Goal: Task Accomplishment & Management: Complete application form

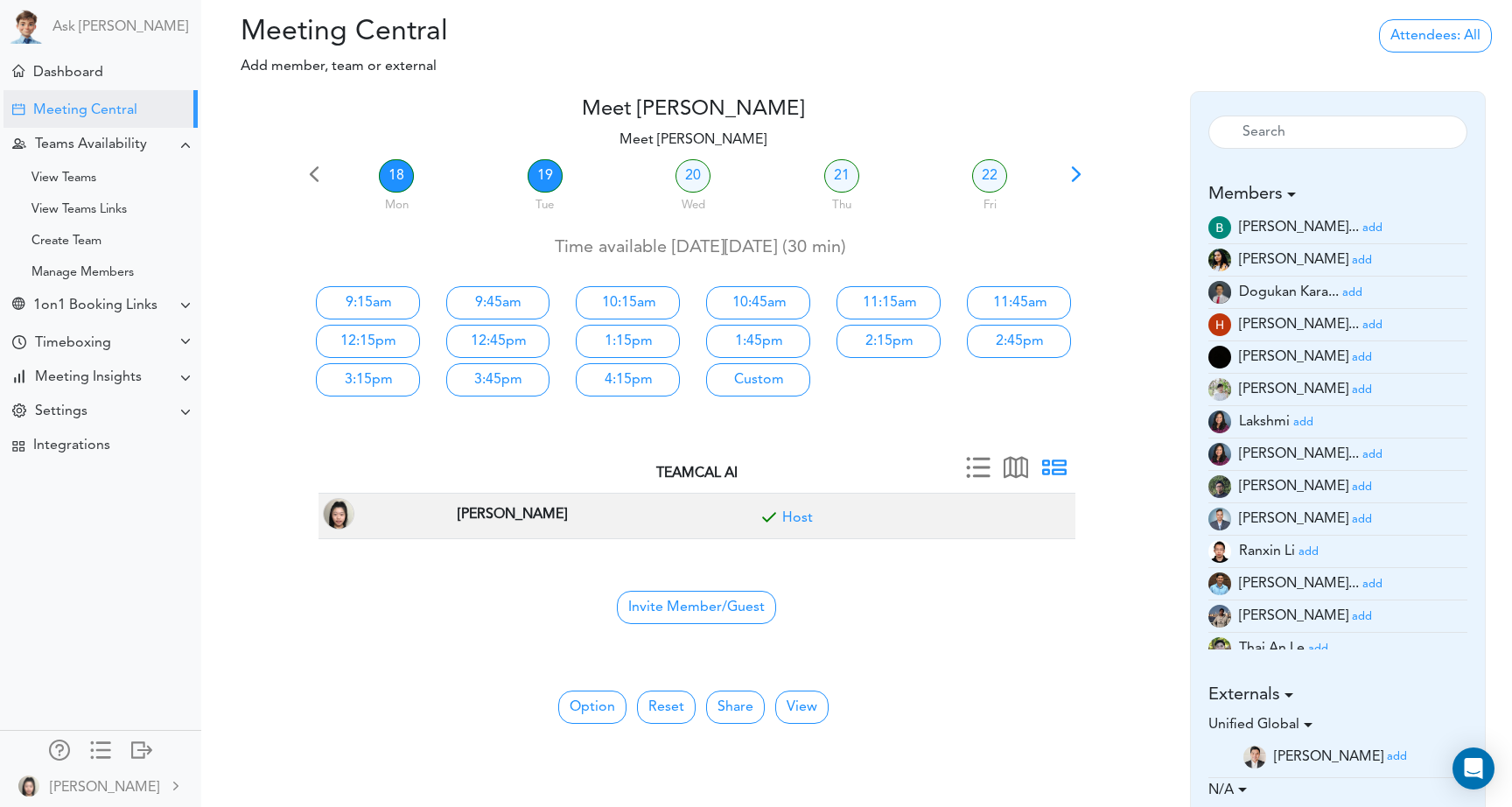
click at [532, 186] on link "19" at bounding box center [545, 175] width 35 height 33
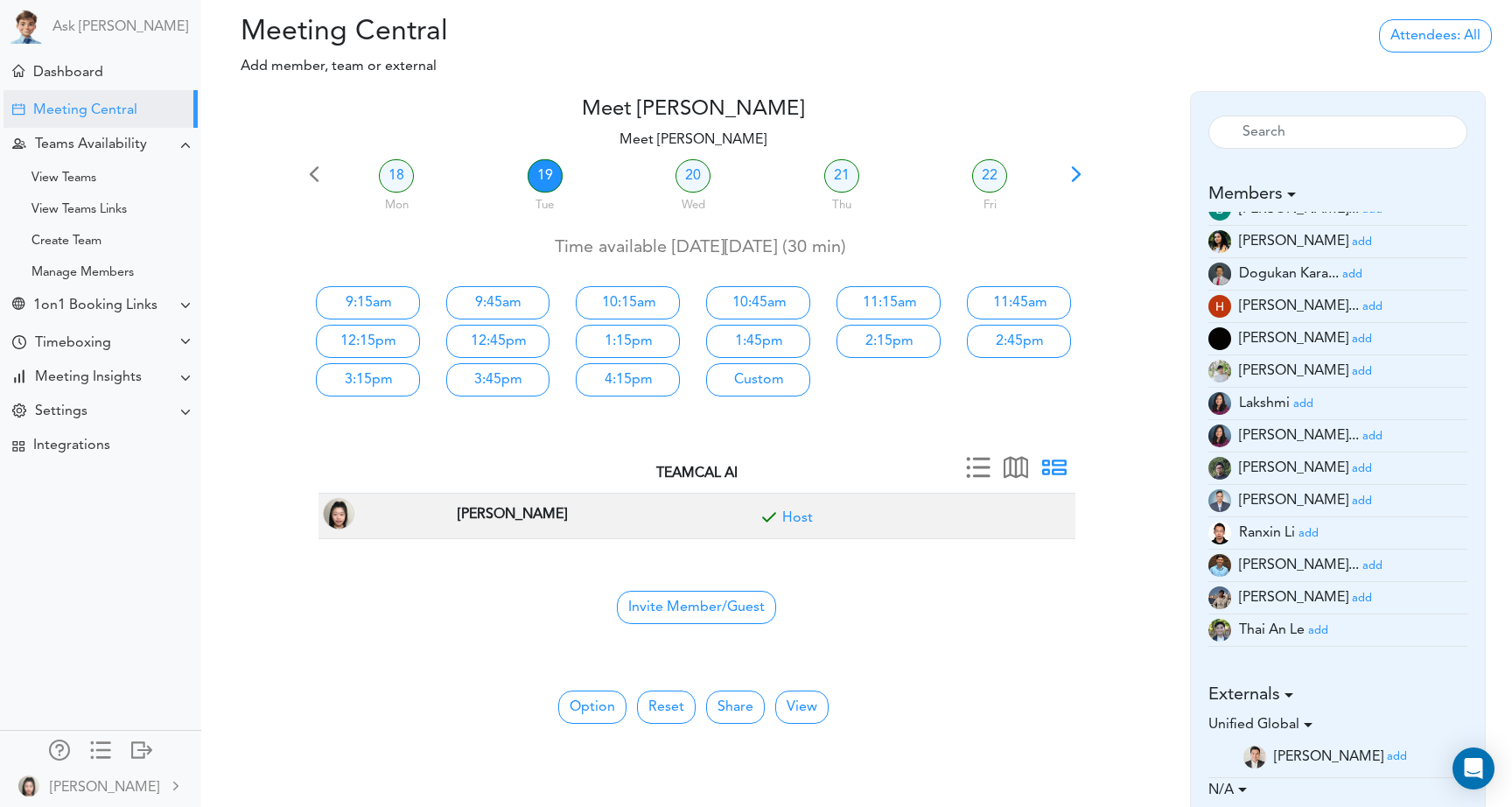
click at [1352, 505] on small "add" at bounding box center [1361, 501] width 20 height 11
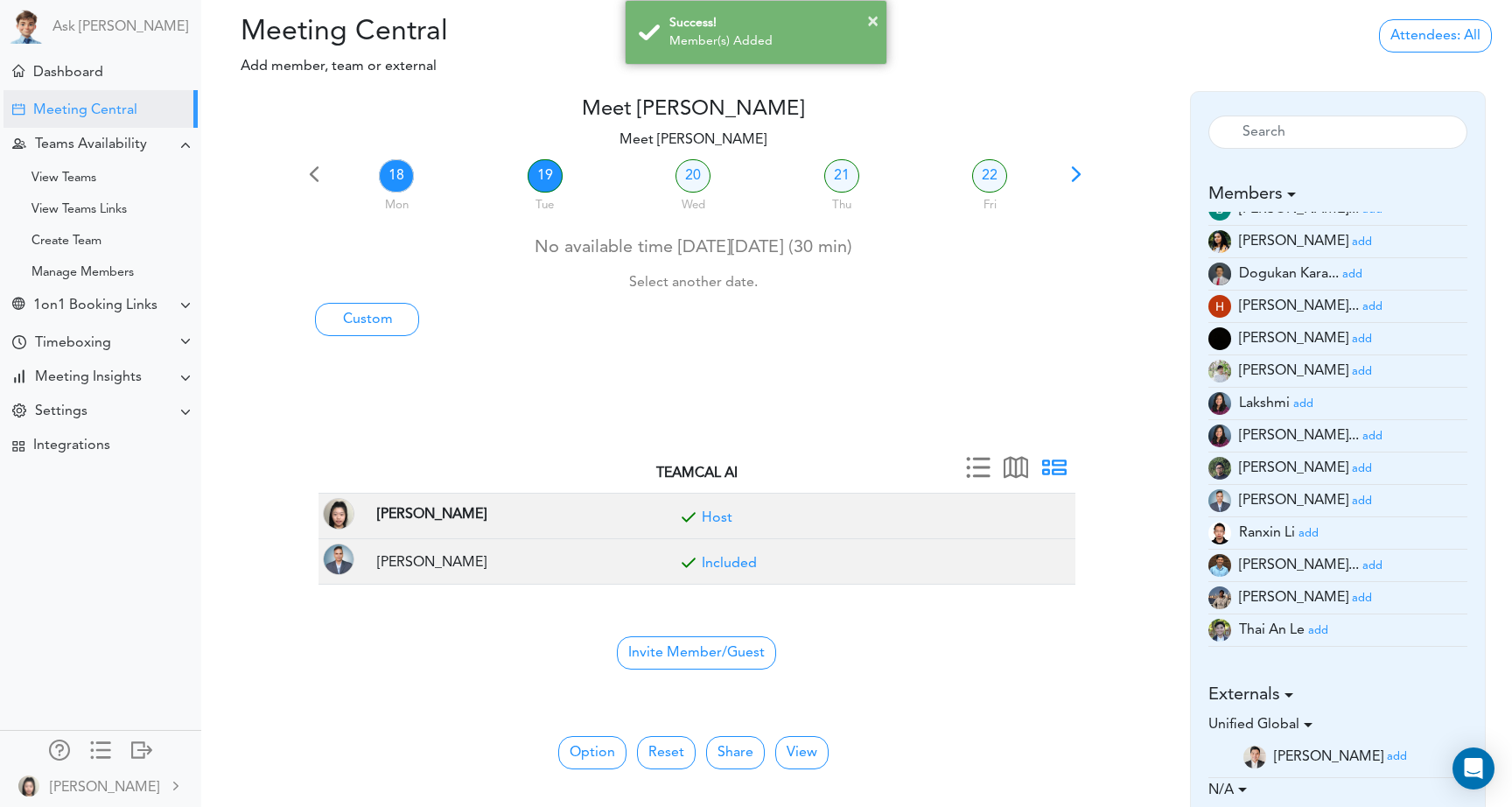
click at [550, 181] on link "19" at bounding box center [545, 175] width 35 height 33
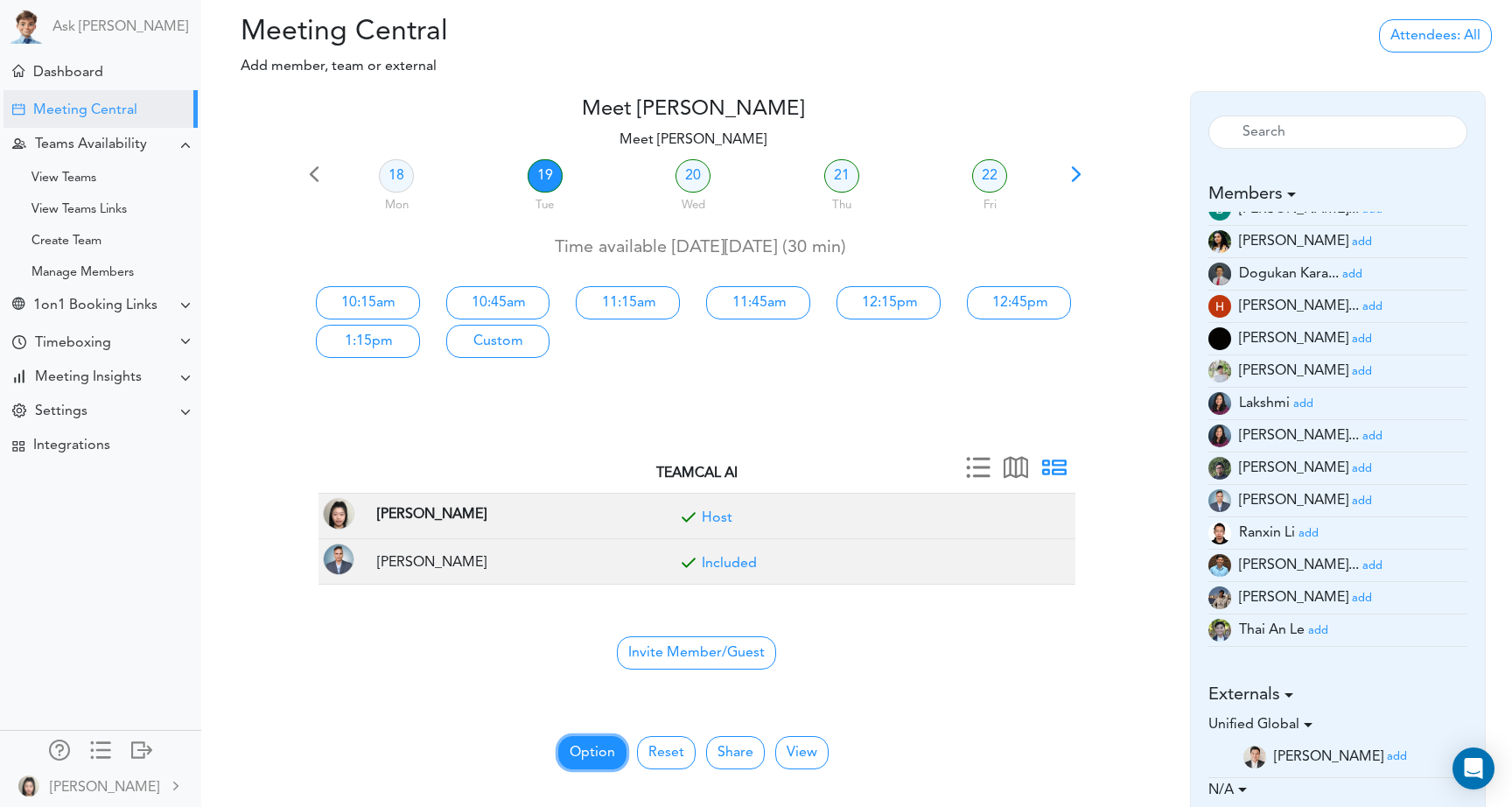
click at [581, 760] on button "Option" at bounding box center [592, 752] width 68 height 33
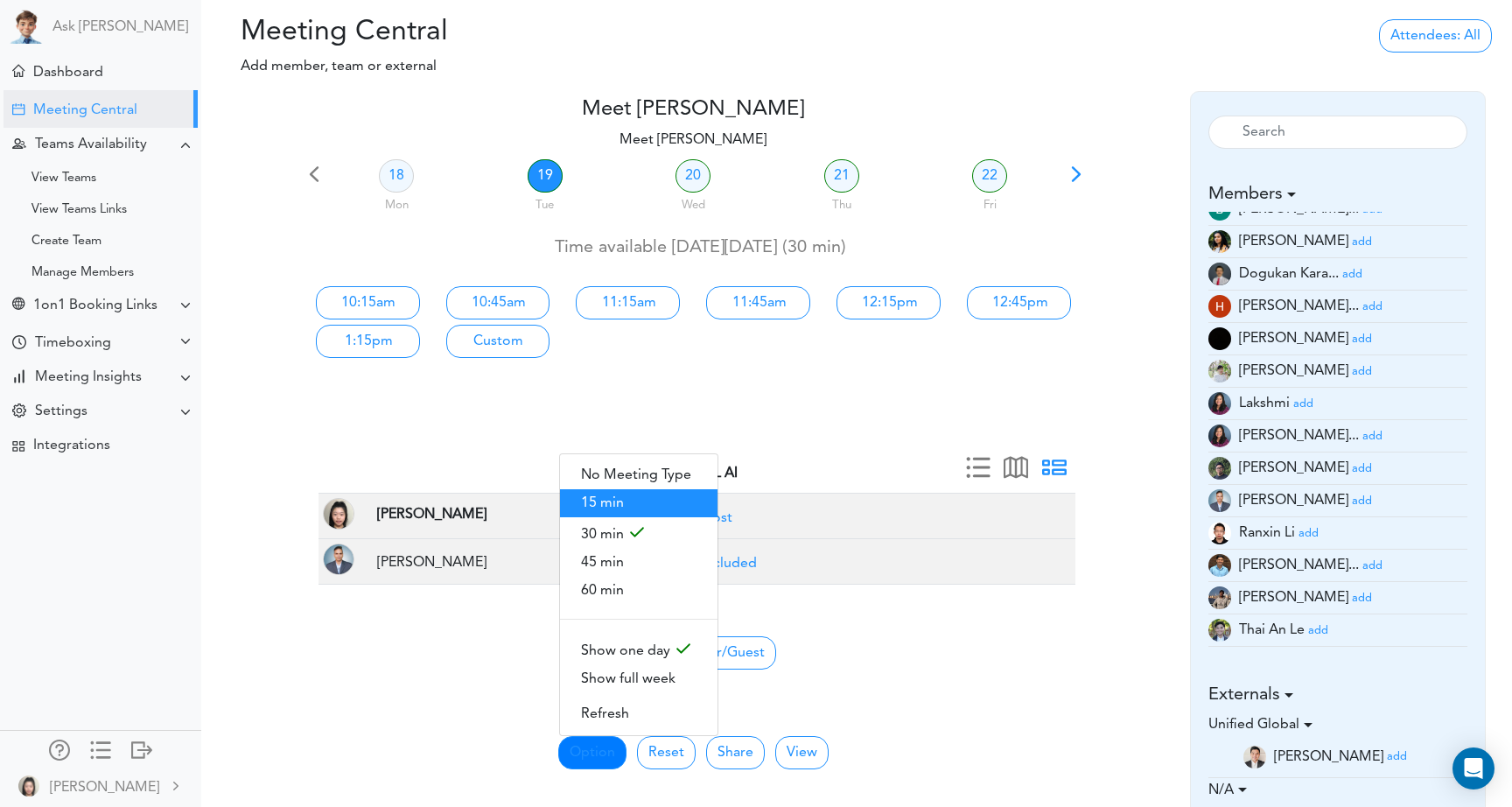
click at [646, 514] on span "15 min" at bounding box center [638, 503] width 157 height 28
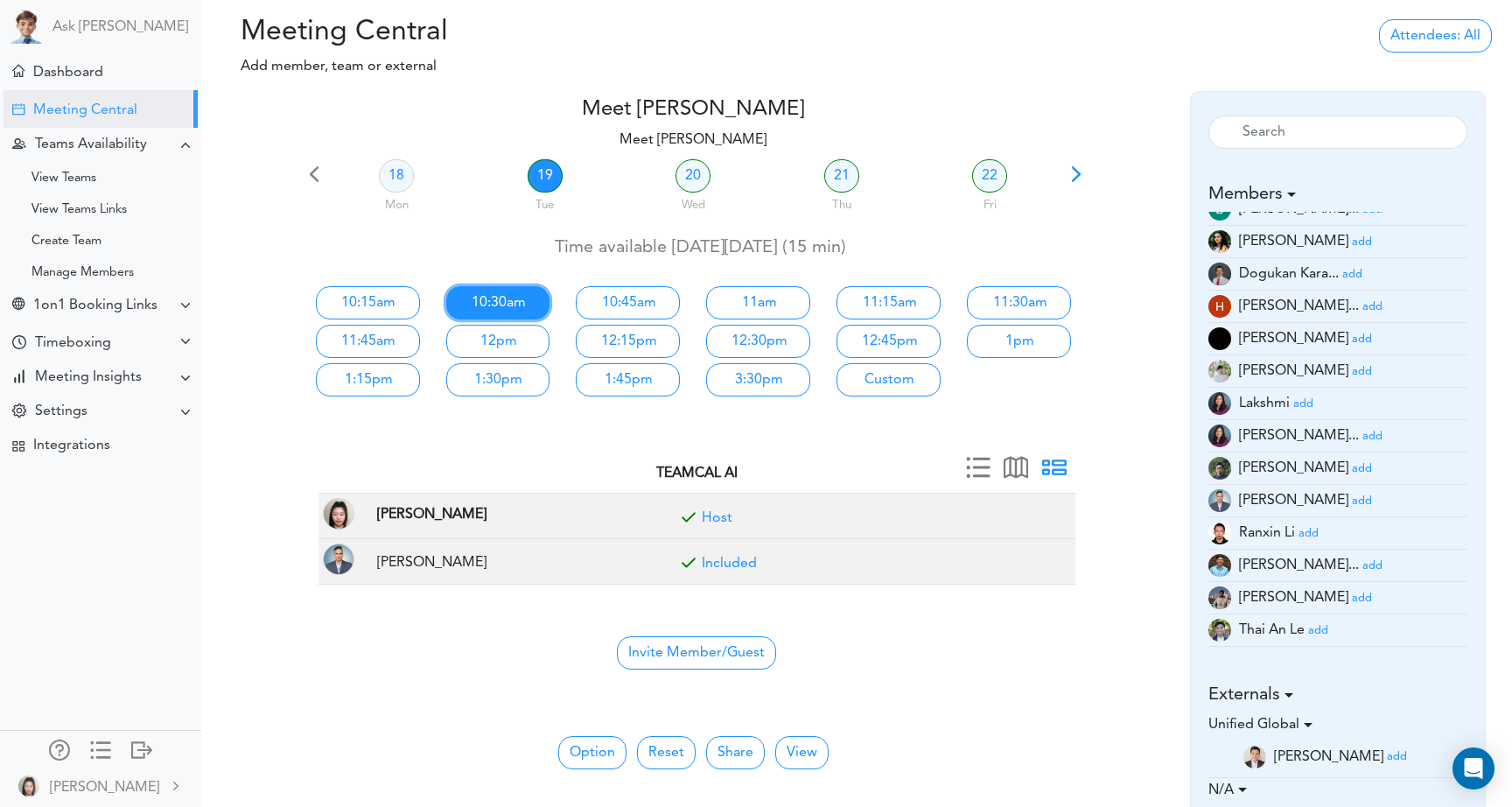
click at [499, 295] on link "10:30am" at bounding box center [498, 302] width 104 height 33
type input "Meet [PERSON_NAME]"
type input "[URL][DOMAIN_NAME]"
type input "[DATE]T10:30"
type input "[DATE]T10:45"
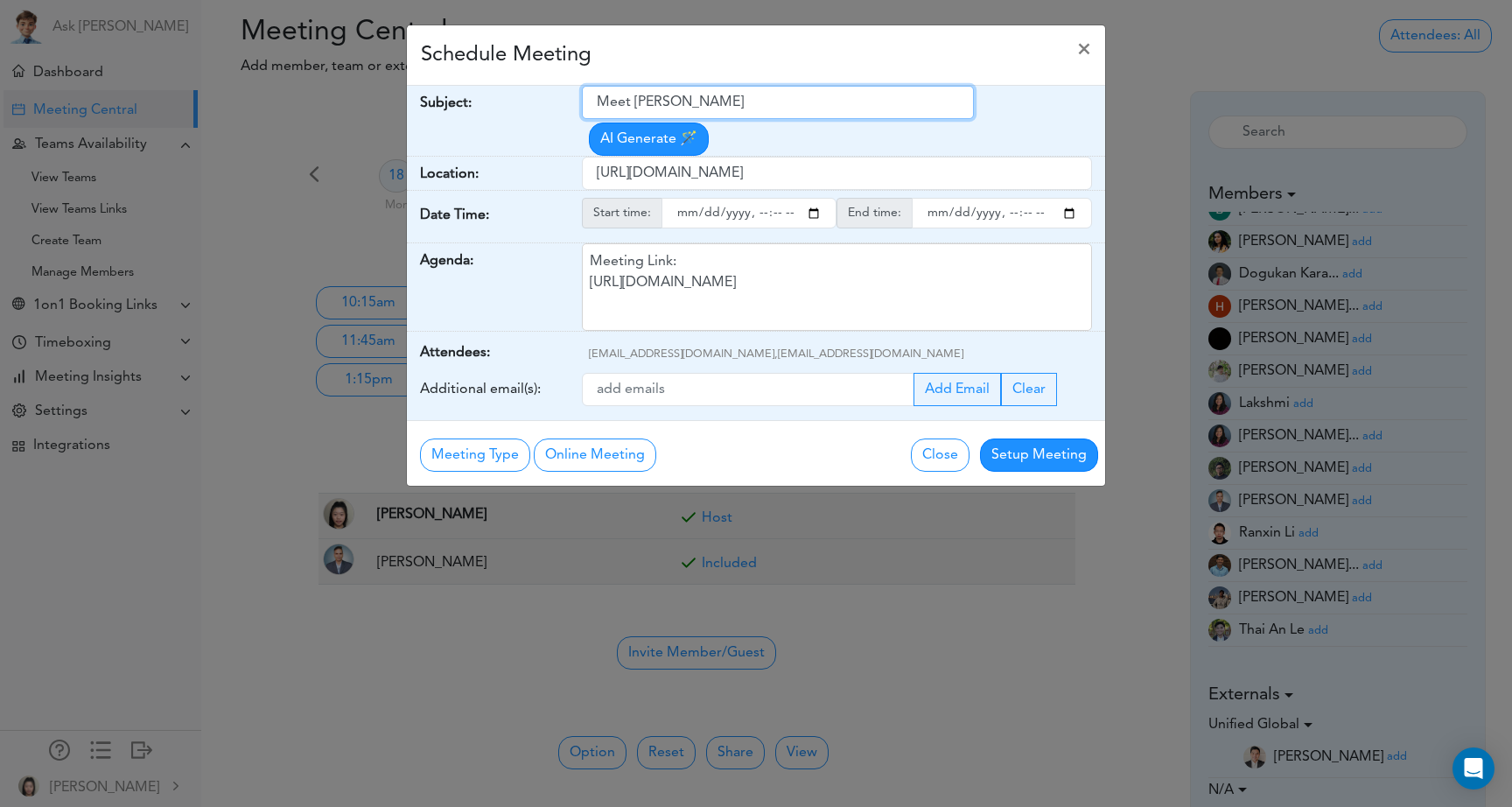
click at [750, 109] on input "Meet [PERSON_NAME]" at bounding box center [778, 101] width 393 height 33
click at [751, 104] on input "Meet [PERSON_NAME]" at bounding box center [778, 101] width 393 height 33
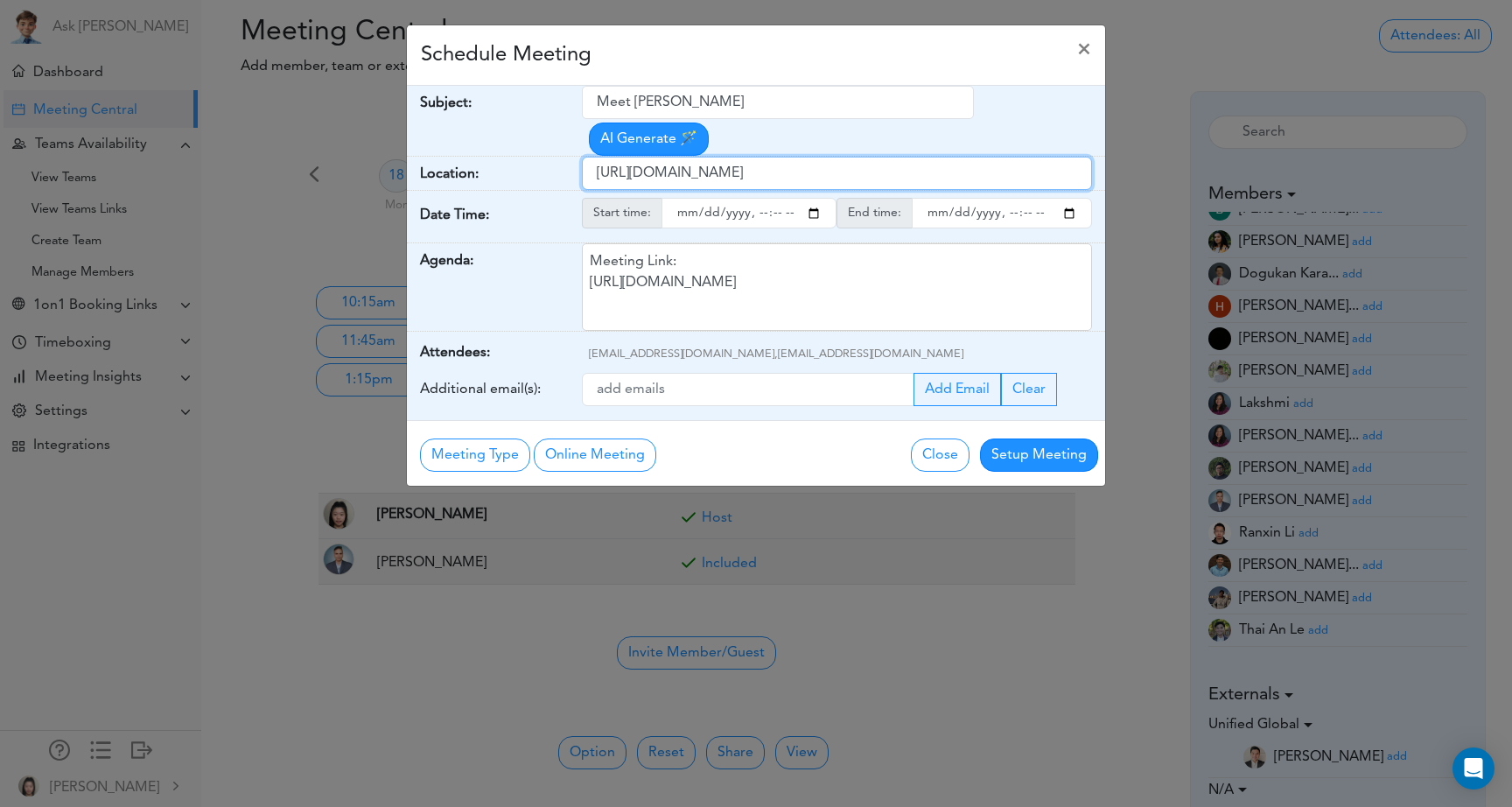
drag, startPoint x: 872, startPoint y: 171, endPoint x: 532, endPoint y: 166, distance: 340.0
click at [532, 166] on div "Location: [URL][DOMAIN_NAME]" at bounding box center [756, 173] width 698 height 34
paste input "- show me my schedule for [DATE]"
type input "[URL][DOMAIN_NAME]"
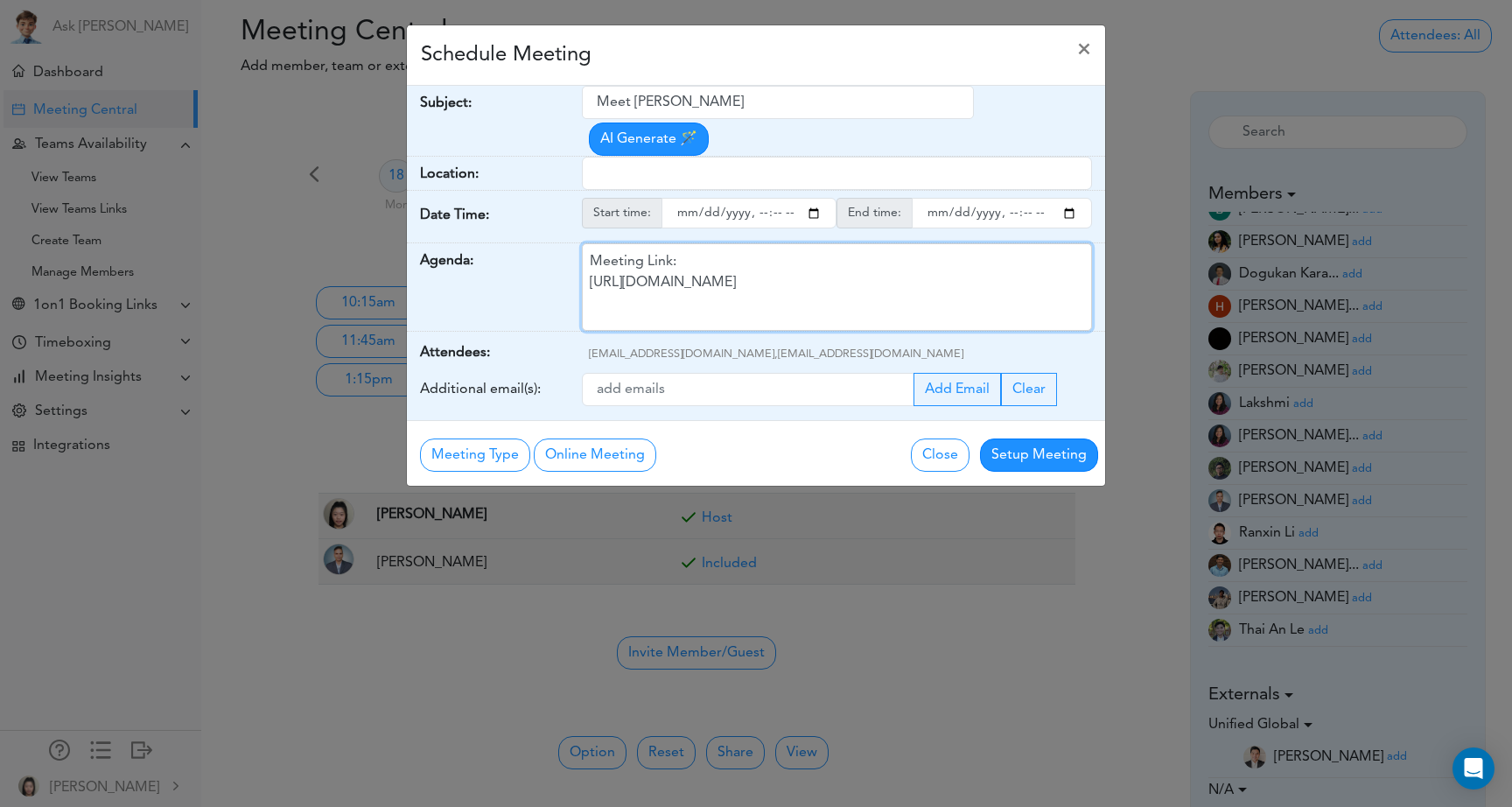
drag, startPoint x: 886, startPoint y: 283, endPoint x: 590, endPoint y: 229, distance: 300.9
click at [590, 229] on div "Subject: Meet [PERSON_NAME] AI Generate 🪄 Date Time: [DATE] (10:30am - 10:45am)…" at bounding box center [756, 252] width 698 height 335
click at [642, 175] on input "text" at bounding box center [837, 172] width 511 height 33
click at [697, 306] on div "Meeting Link: [URL][DOMAIN_NAME]" at bounding box center [837, 287] width 511 height 87
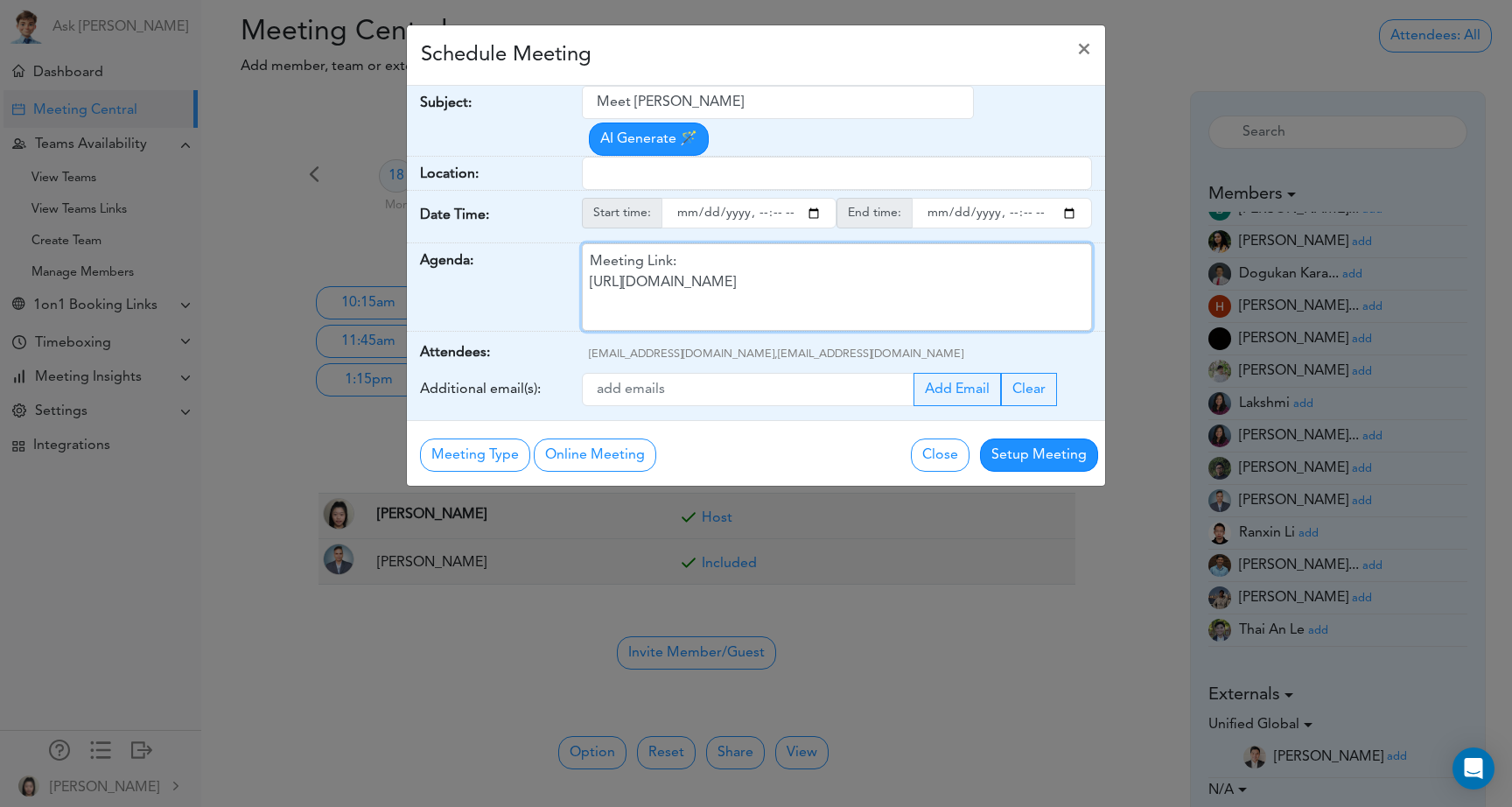
click at [697, 306] on div "Meeting Link: [URL][DOMAIN_NAME]" at bounding box center [837, 287] width 511 height 87
click at [1215, 45] on div "Schedule Meeting × Your Name: (required) [PERSON_NAME] [PERSON_NAME] Email: (re…" at bounding box center [756, 403] width 1512 height 807
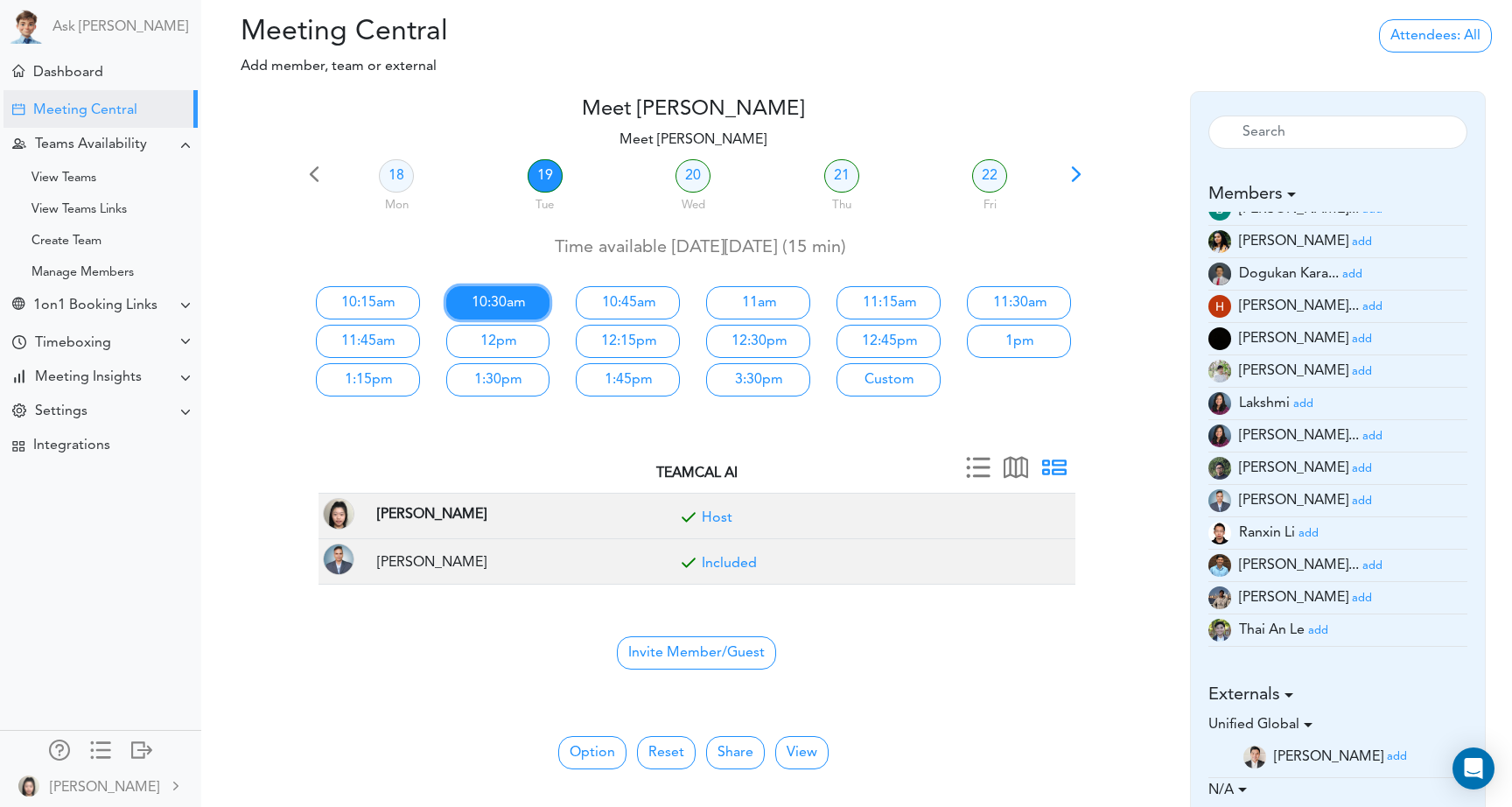
click at [483, 291] on link "10:30am" at bounding box center [498, 302] width 104 height 33
type input "Meet [PERSON_NAME]"
type input "[URL][DOMAIN_NAME]"
type input "[DATE]T10:30"
type input "[DATE]T10:45"
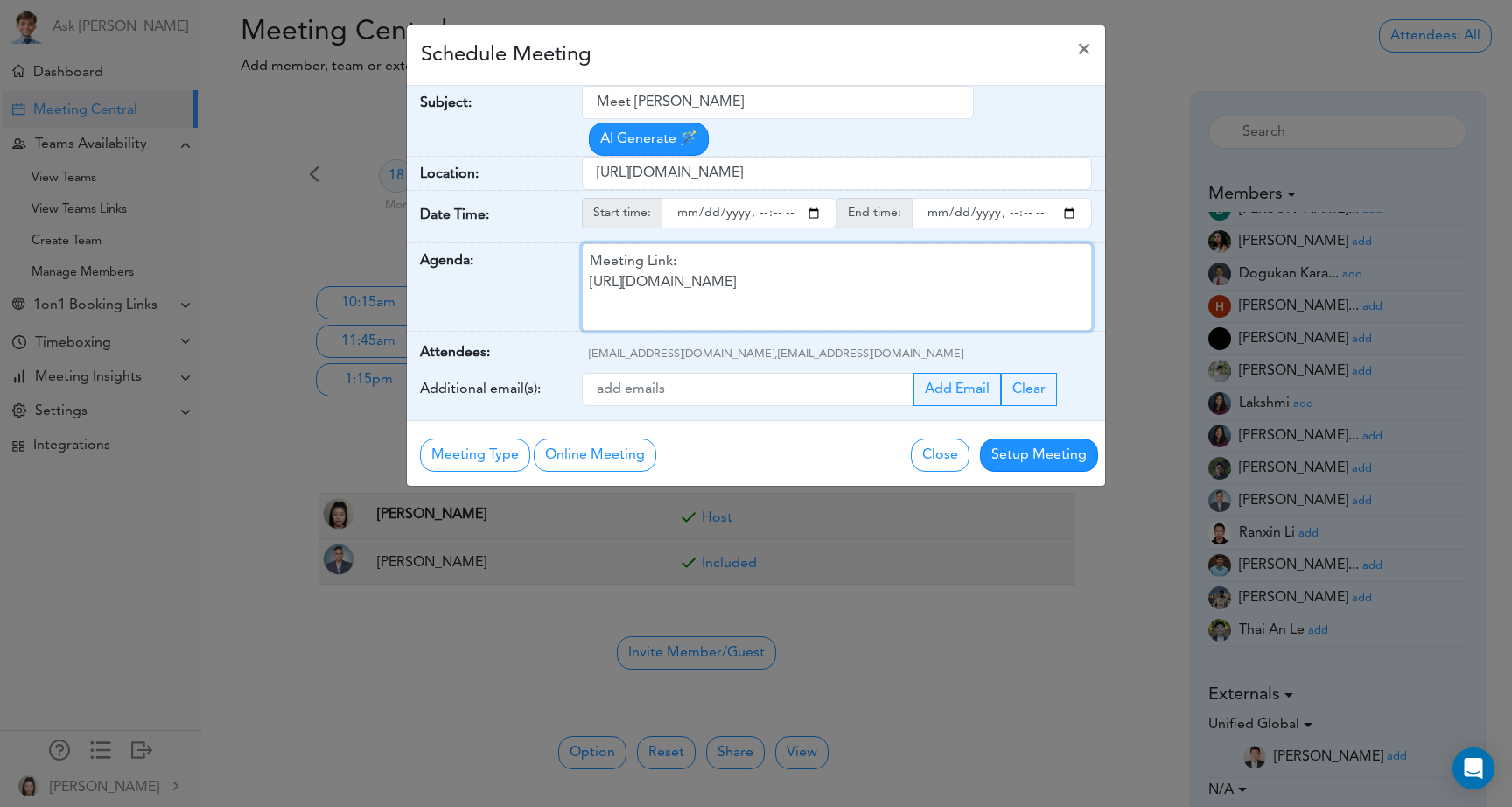
drag, startPoint x: 870, startPoint y: 284, endPoint x: 539, endPoint y: 288, distance: 331.0
click at [539, 288] on div "Agenda: Meeting Link: [URL][DOMAIN_NAME]" at bounding box center [756, 288] width 698 height 88
paste div
drag, startPoint x: 694, startPoint y: 257, endPoint x: 592, endPoint y: 256, distance: 102.0
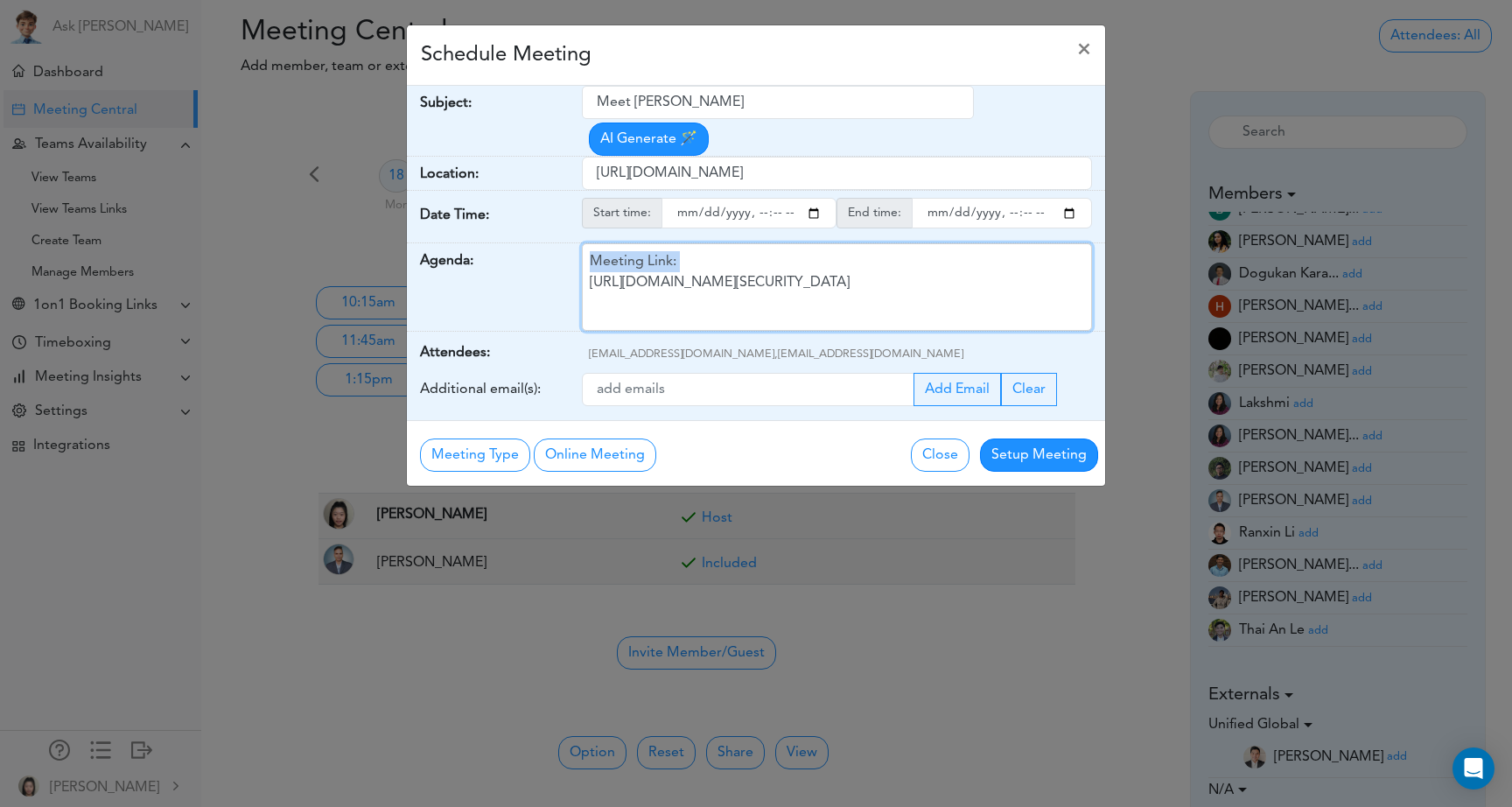
click at [591, 256] on div "Meeting Link: [URL][DOMAIN_NAME][SECURITY_DATA]" at bounding box center [837, 287] width 511 height 87
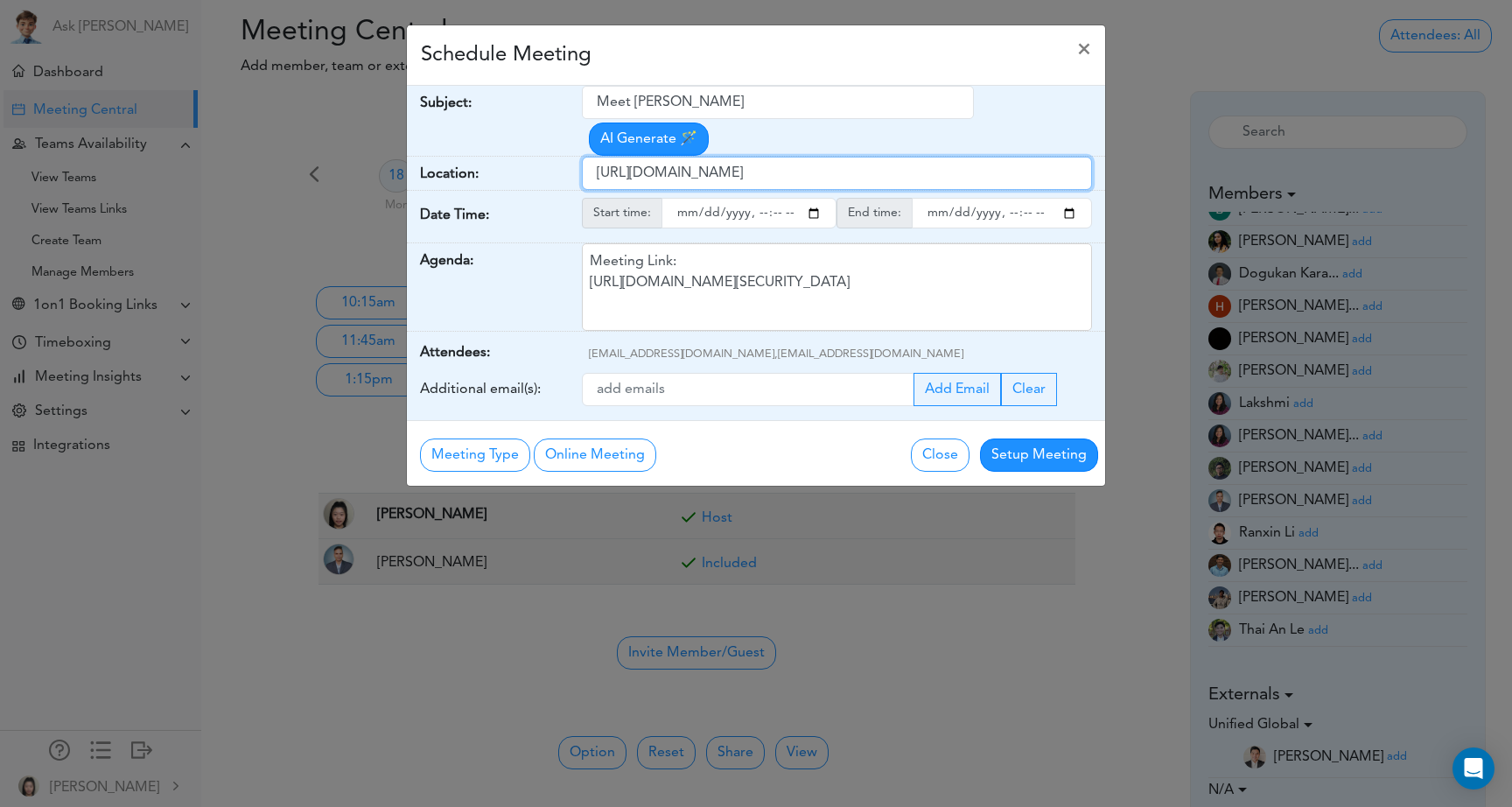
drag, startPoint x: 873, startPoint y: 178, endPoint x: 567, endPoint y: 186, distance: 306.1
click at [566, 186] on div "Location: [URL][DOMAIN_NAME]" at bounding box center [756, 173] width 698 height 34
click at [567, 186] on div "Location:" at bounding box center [494, 172] width 175 height 33
click at [681, 172] on input "[URL][DOMAIN_NAME]" at bounding box center [837, 172] width 511 height 33
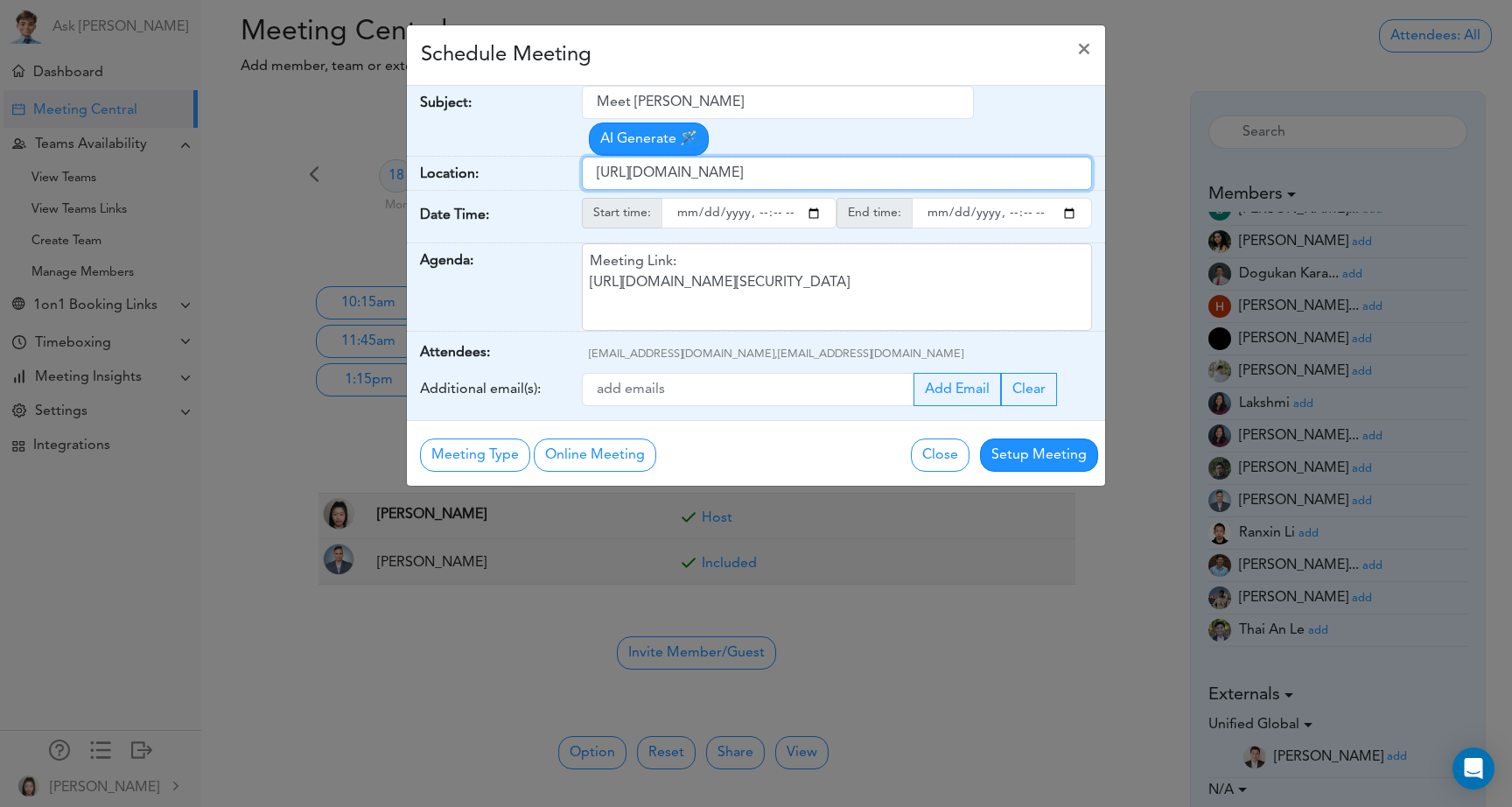
click at [681, 172] on input "[URL][DOMAIN_NAME]" at bounding box center [837, 172] width 511 height 33
paste input "[DOMAIN_NAME][URL][SECURITY_DATA]"
type input "[URL][DOMAIN_NAME][SECURITY_DATA]"
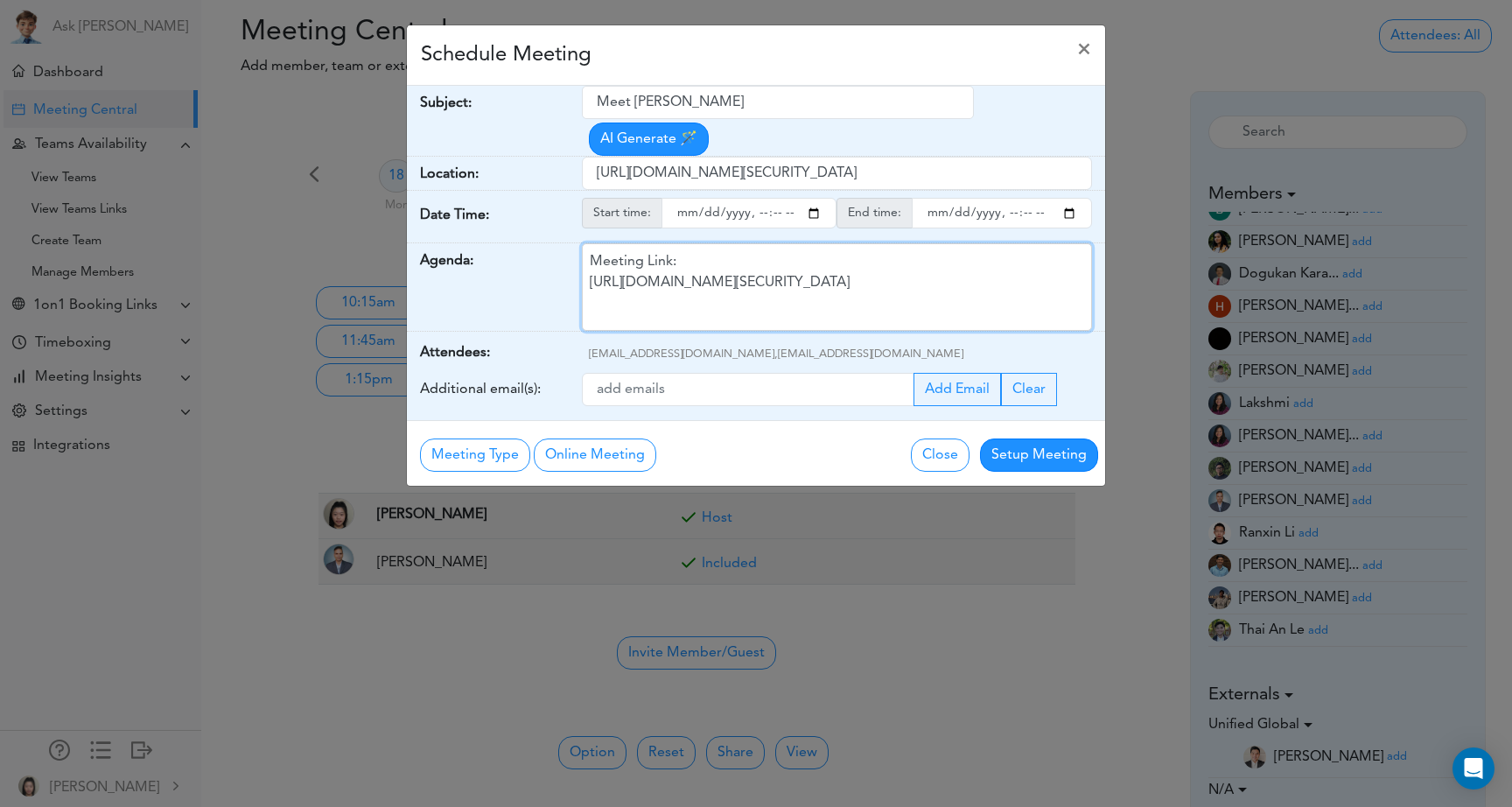
click at [685, 283] on div "Meeting Link: [URL][DOMAIN_NAME][SECURITY_DATA]" at bounding box center [837, 287] width 511 height 87
click at [1015, 122] on div "Meet [PERSON_NAME] AI Generate 🪄" at bounding box center [844, 120] width 524 height 70
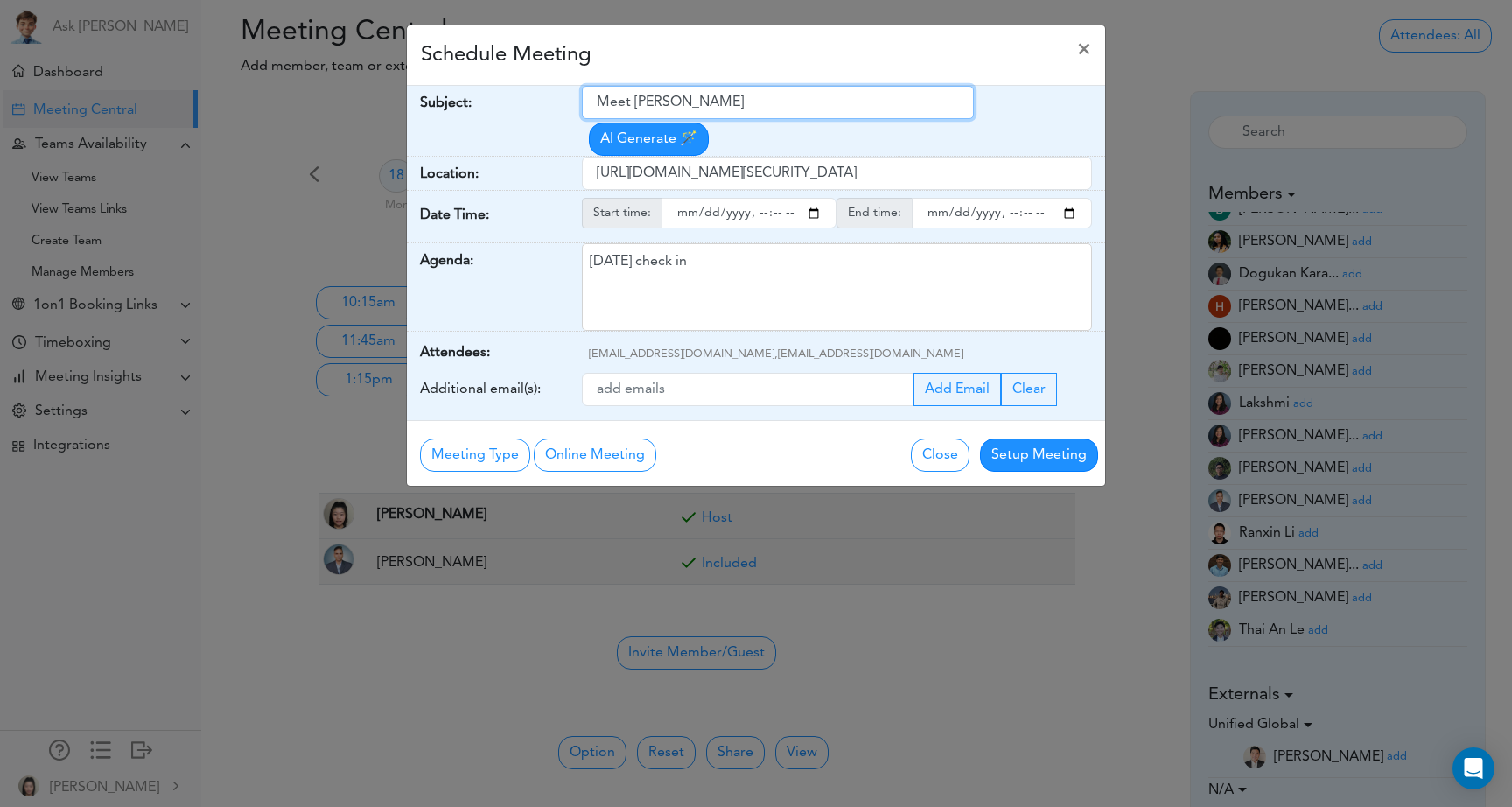
click at [826, 101] on input "Meet [PERSON_NAME]" at bounding box center [778, 101] width 393 height 33
type input "Meet [PERSON_NAME]: [DATE] check in"
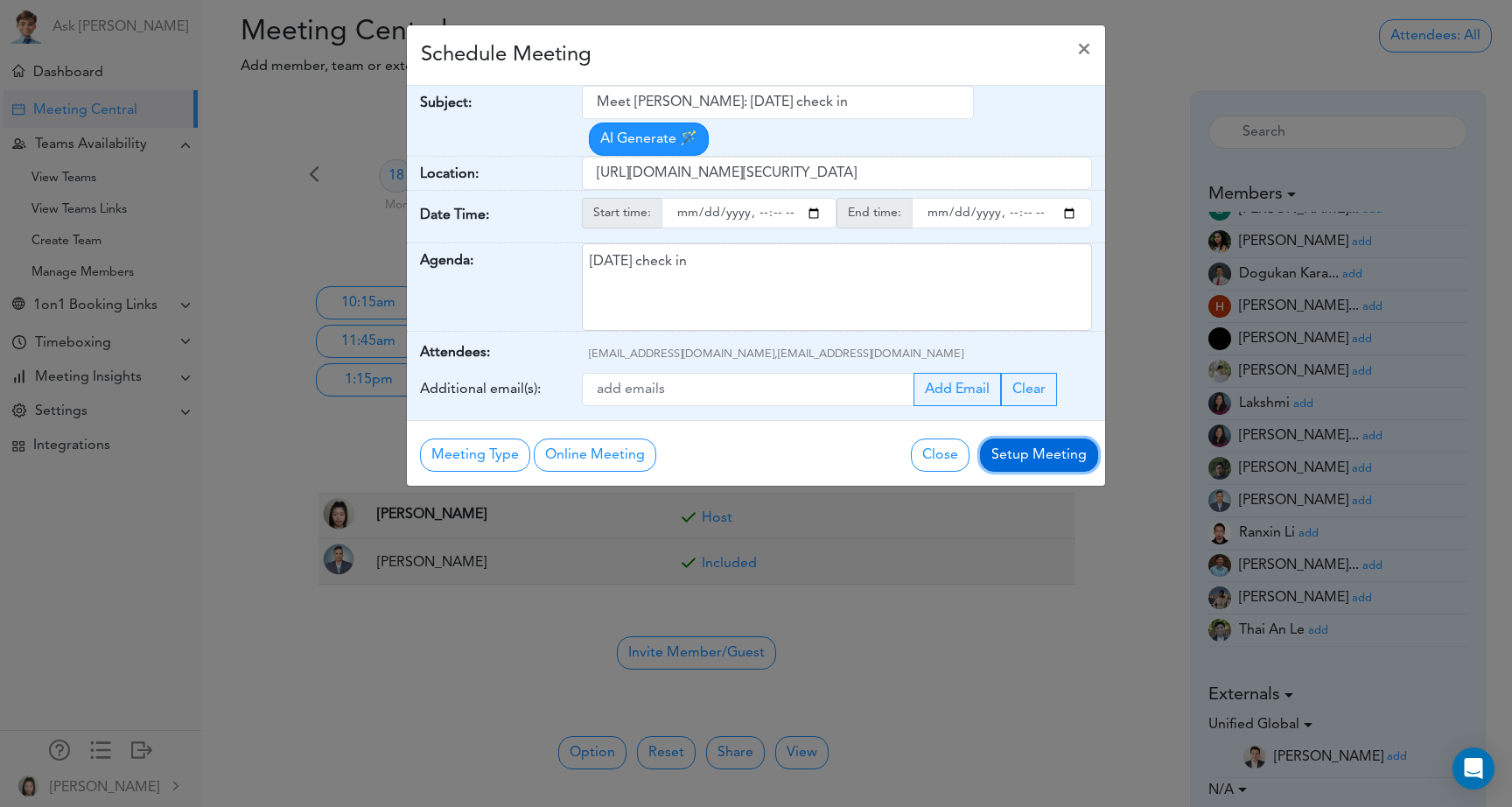
click at [1046, 461] on button "Setup Meeting" at bounding box center [1039, 455] width 118 height 33
